Goal: Task Accomplishment & Management: Manage account settings

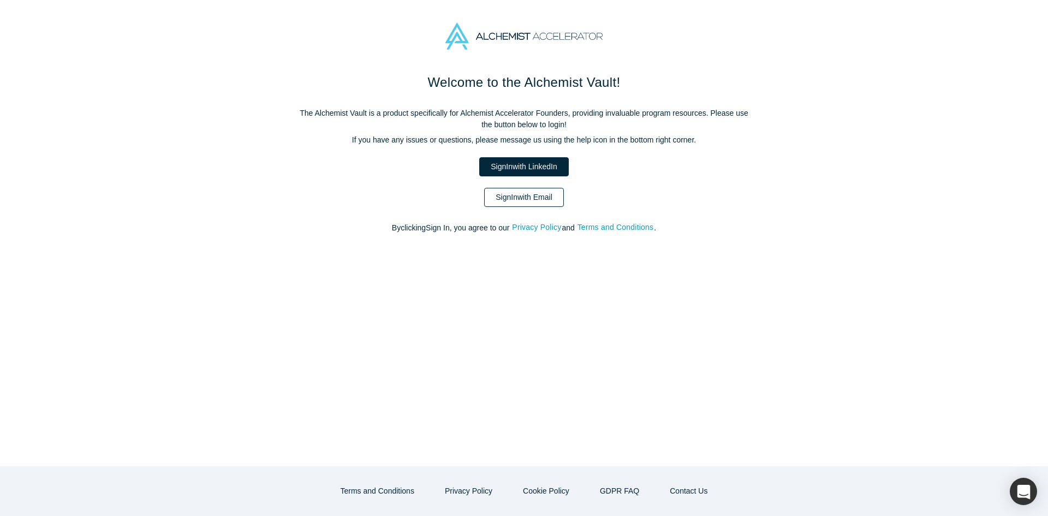
drag, startPoint x: 0, startPoint y: 0, endPoint x: 544, endPoint y: 199, distance: 579.4
click at [544, 199] on link "Sign In with Email" at bounding box center [524, 197] width 80 height 19
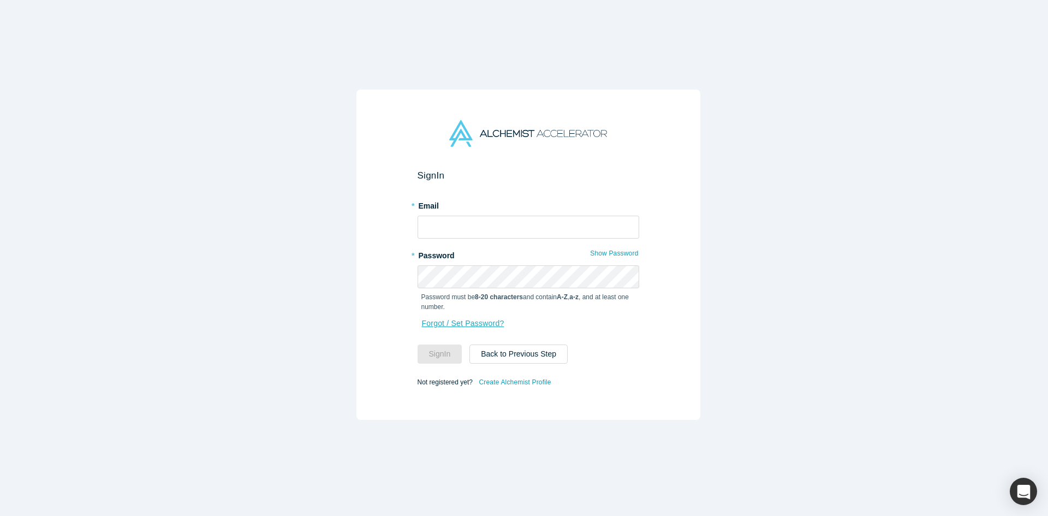
click at [439, 327] on link "Forgot / Set Password?" at bounding box center [463, 323] width 84 height 19
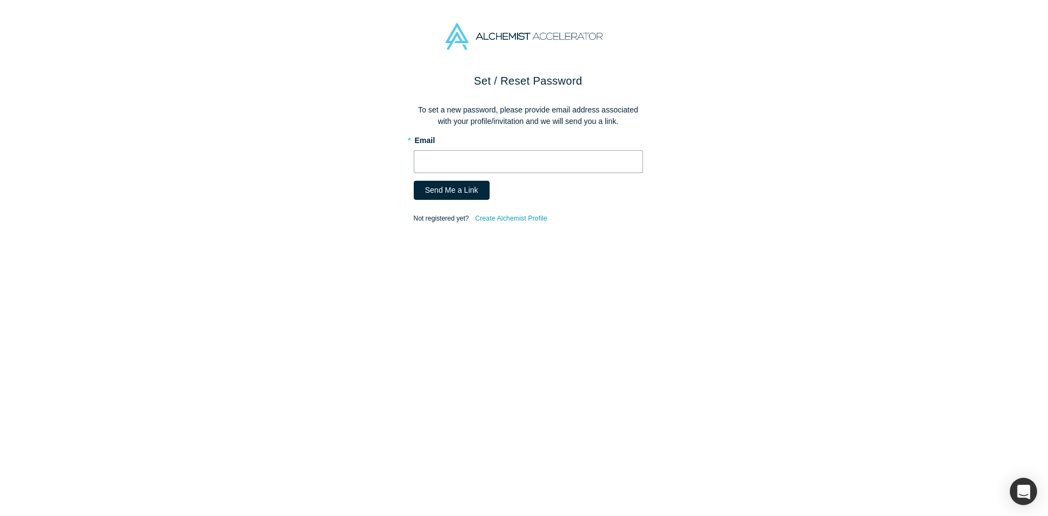
click at [485, 164] on input "text" at bounding box center [528, 161] width 229 height 23
click at [289, 300] on div "Set / Reset Password To set a new password, please provide email address associ…" at bounding box center [528, 298] width 1056 height 451
click at [446, 159] on input "text" at bounding box center [528, 161] width 229 height 23
click at [316, 255] on div "Set / Reset Password To set a new password, please provide email address associ…" at bounding box center [528, 298] width 1056 height 451
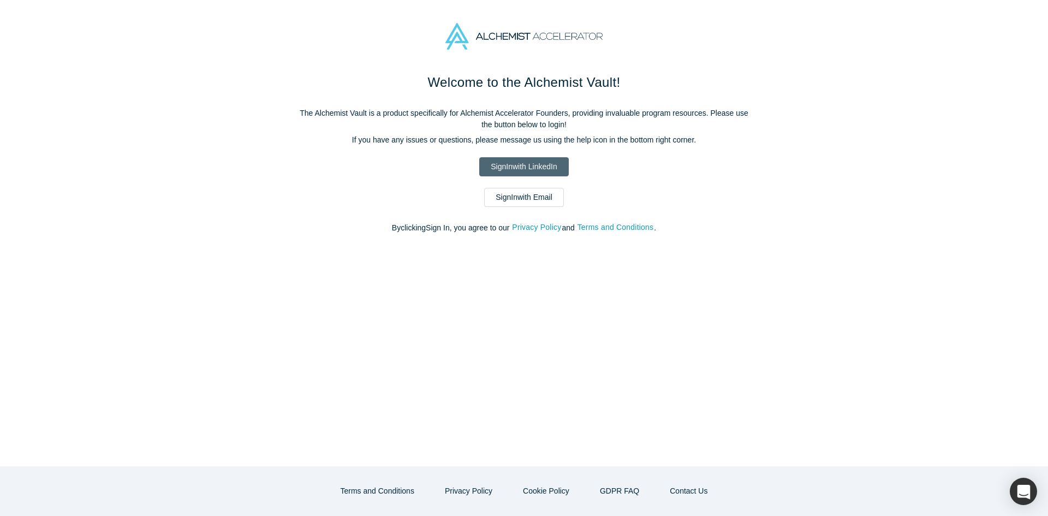
click at [500, 162] on link "Sign In with LinkedIn" at bounding box center [523, 166] width 89 height 19
